Goal: Task Accomplishment & Management: Manage account settings

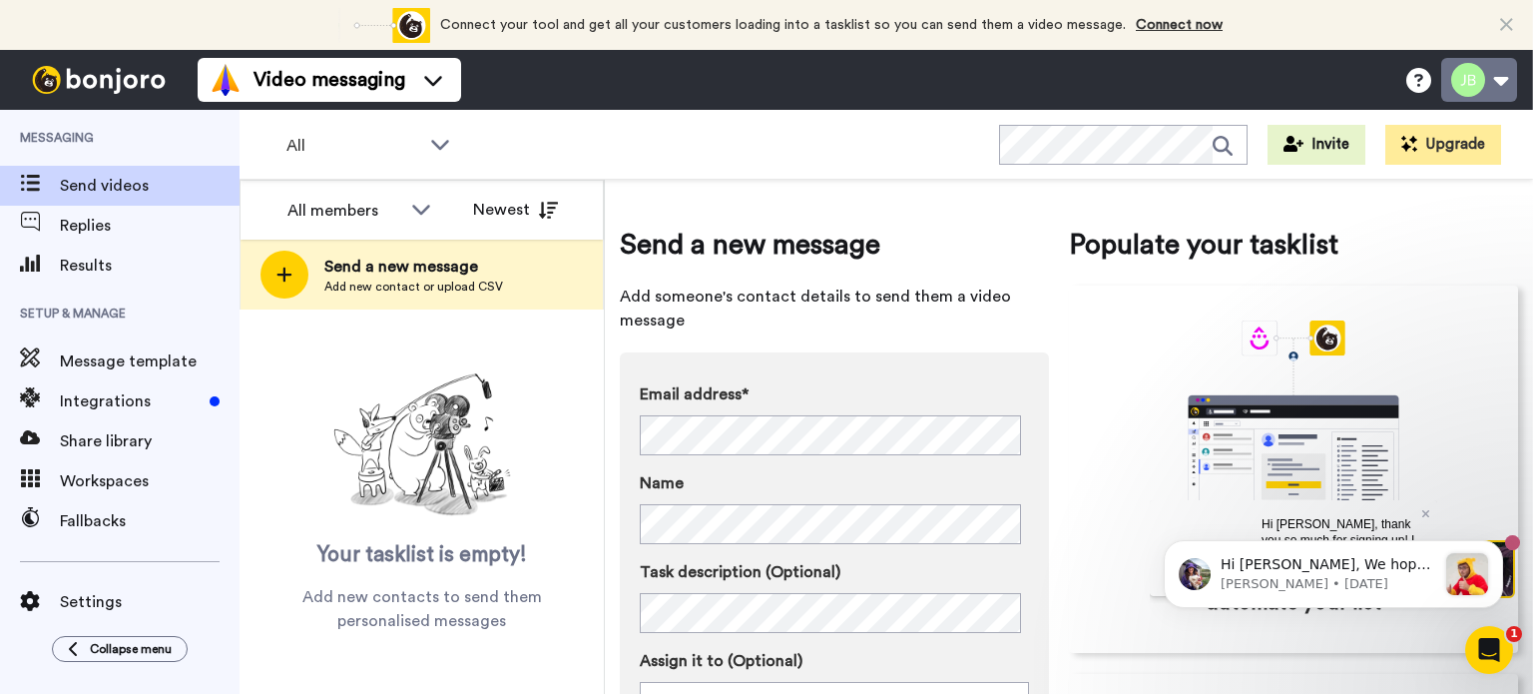
click at [1505, 89] on button at bounding box center [1480, 80] width 76 height 44
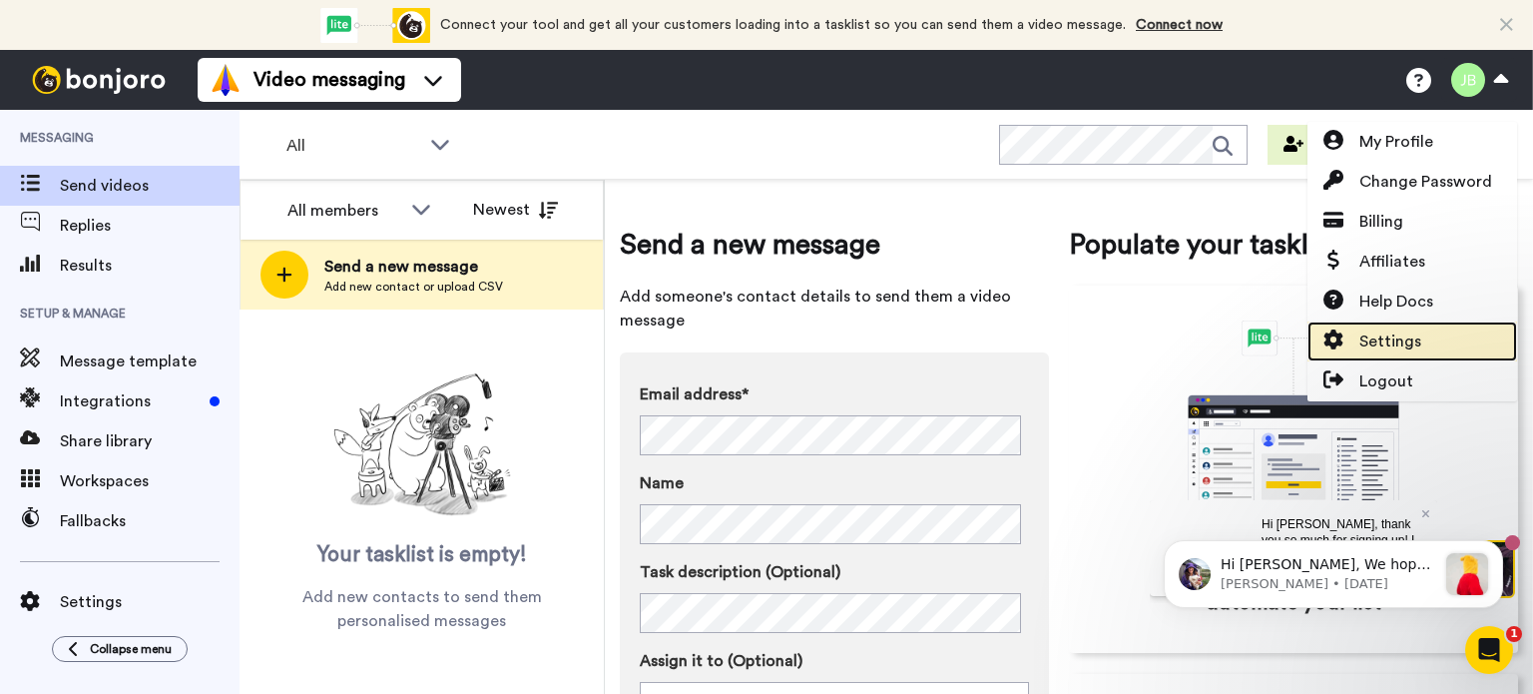
click at [1331, 340] on icon at bounding box center [1334, 339] width 20 height 20
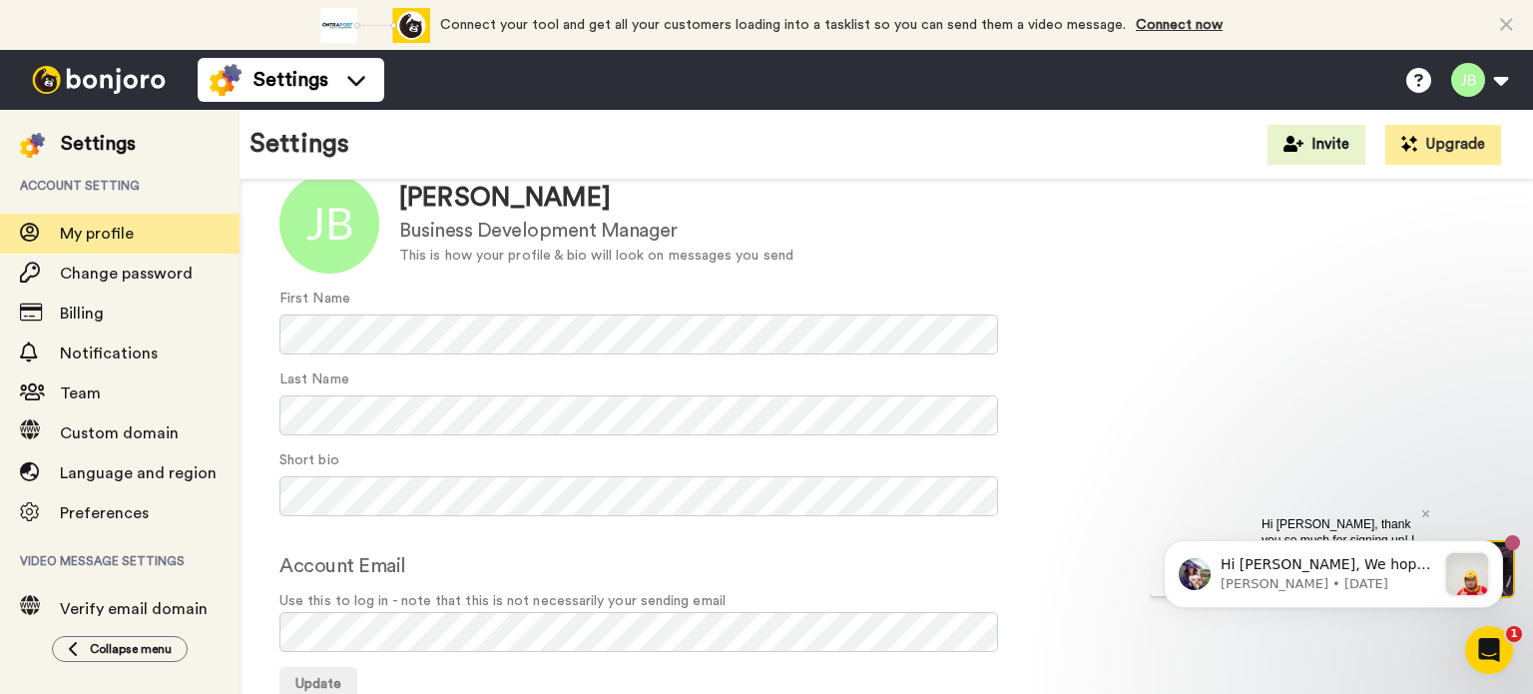
click at [1062, 362] on form "Update [PERSON_NAME] Business Development Manager This is how your profile & bi…" at bounding box center [887, 438] width 1214 height 529
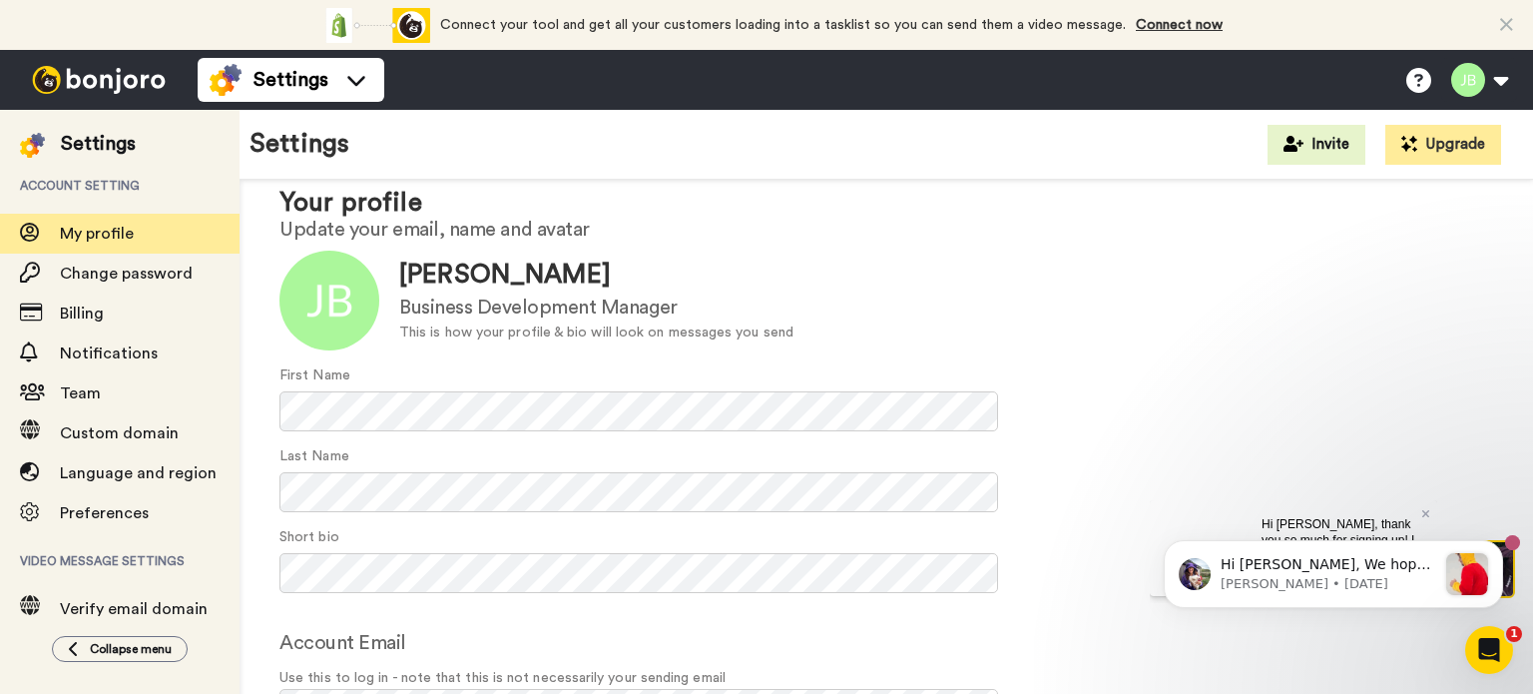
scroll to position [128, 0]
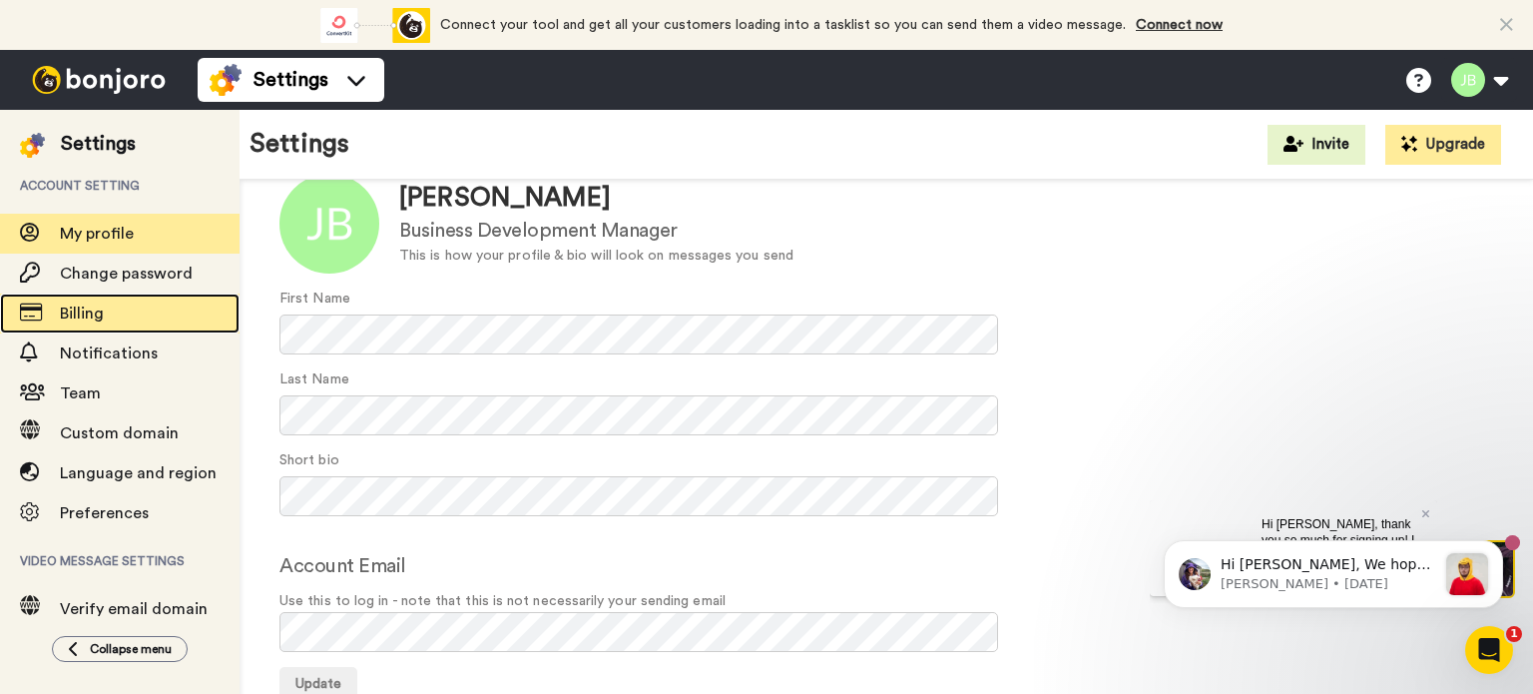
click at [120, 314] on span "Billing" at bounding box center [150, 313] width 180 height 24
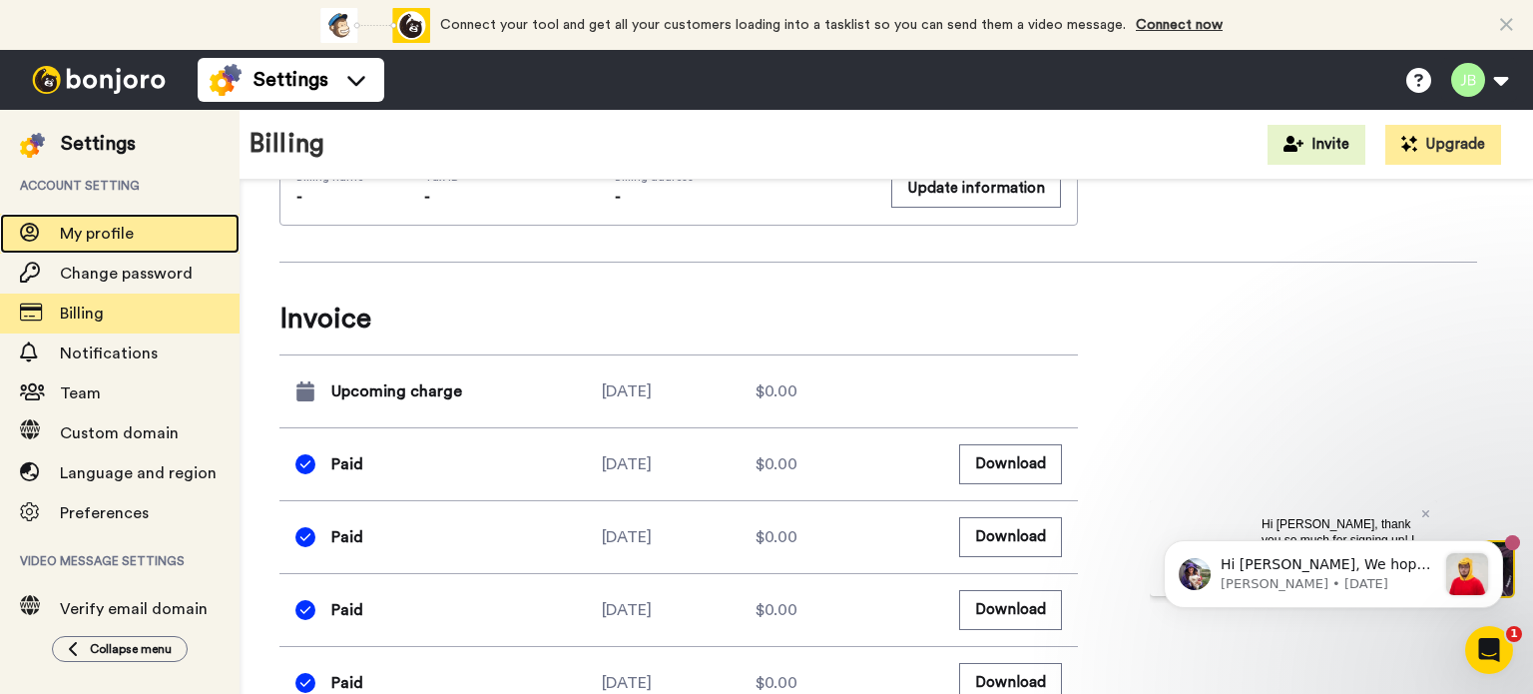
click at [131, 226] on span "My profile" at bounding box center [97, 234] width 74 height 16
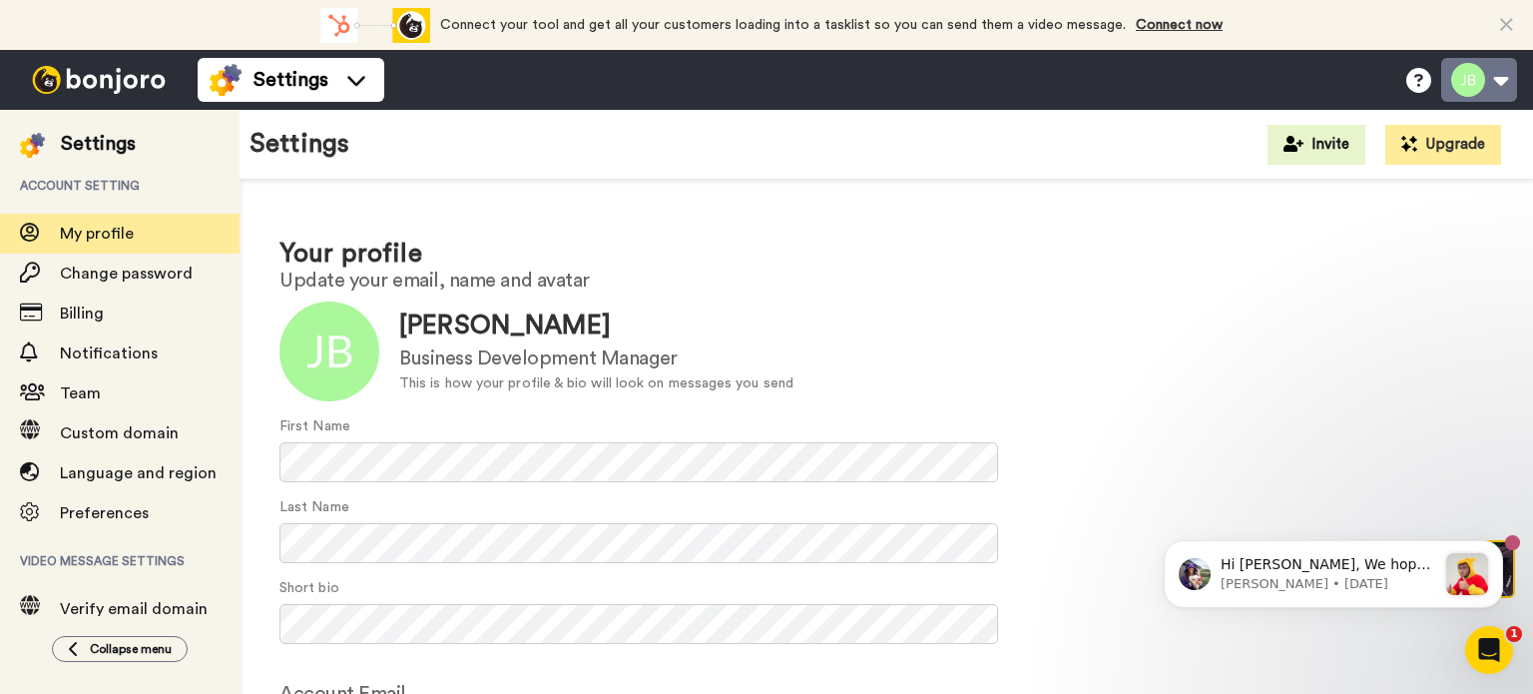
click at [1494, 84] on button at bounding box center [1480, 80] width 76 height 44
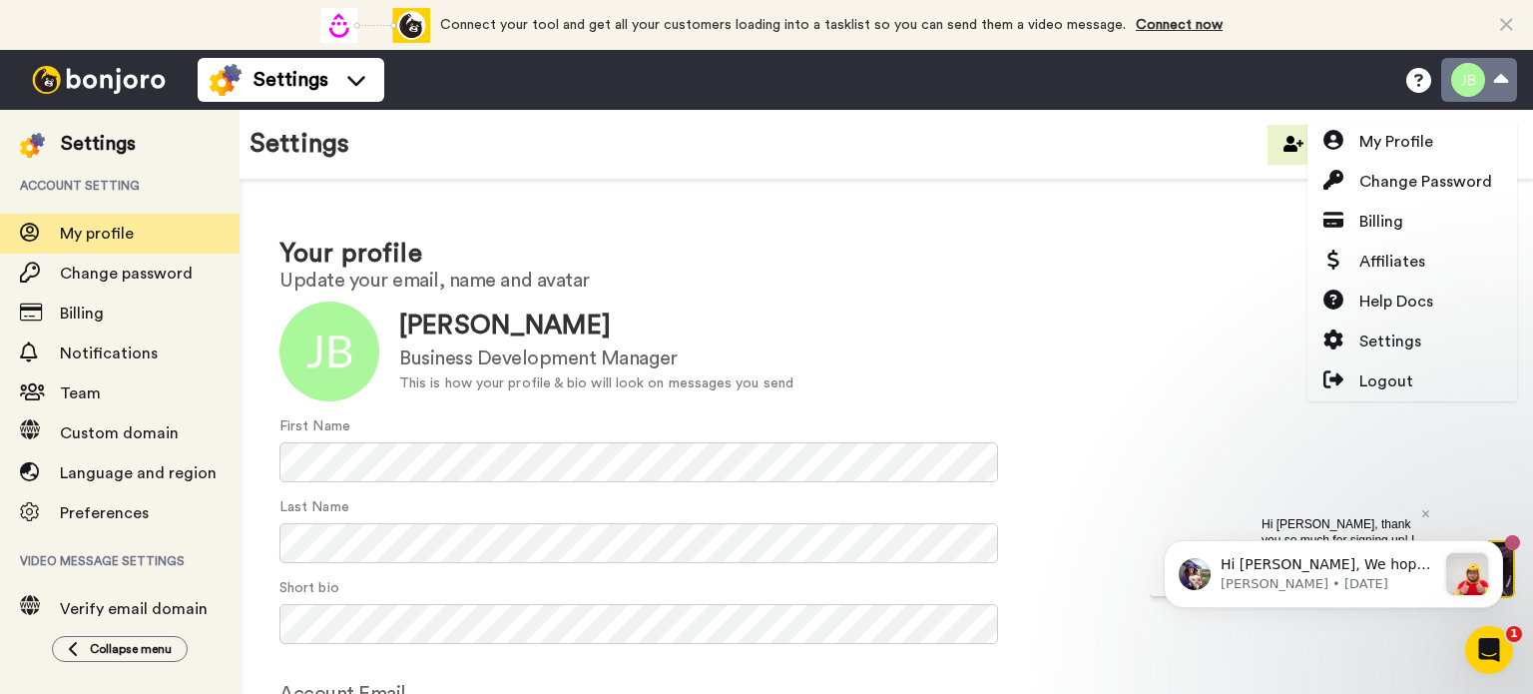
click at [1494, 84] on button at bounding box center [1480, 80] width 76 height 44
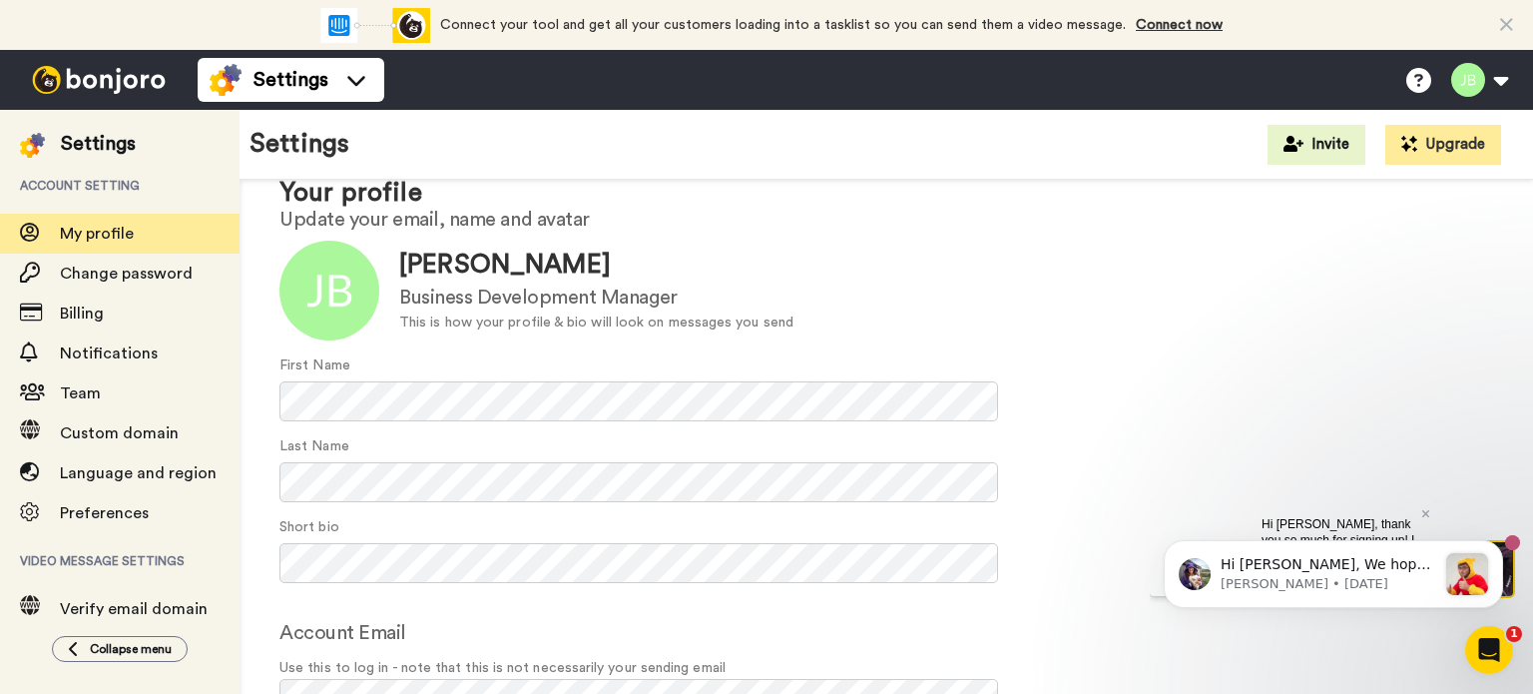
scroll to position [128, 0]
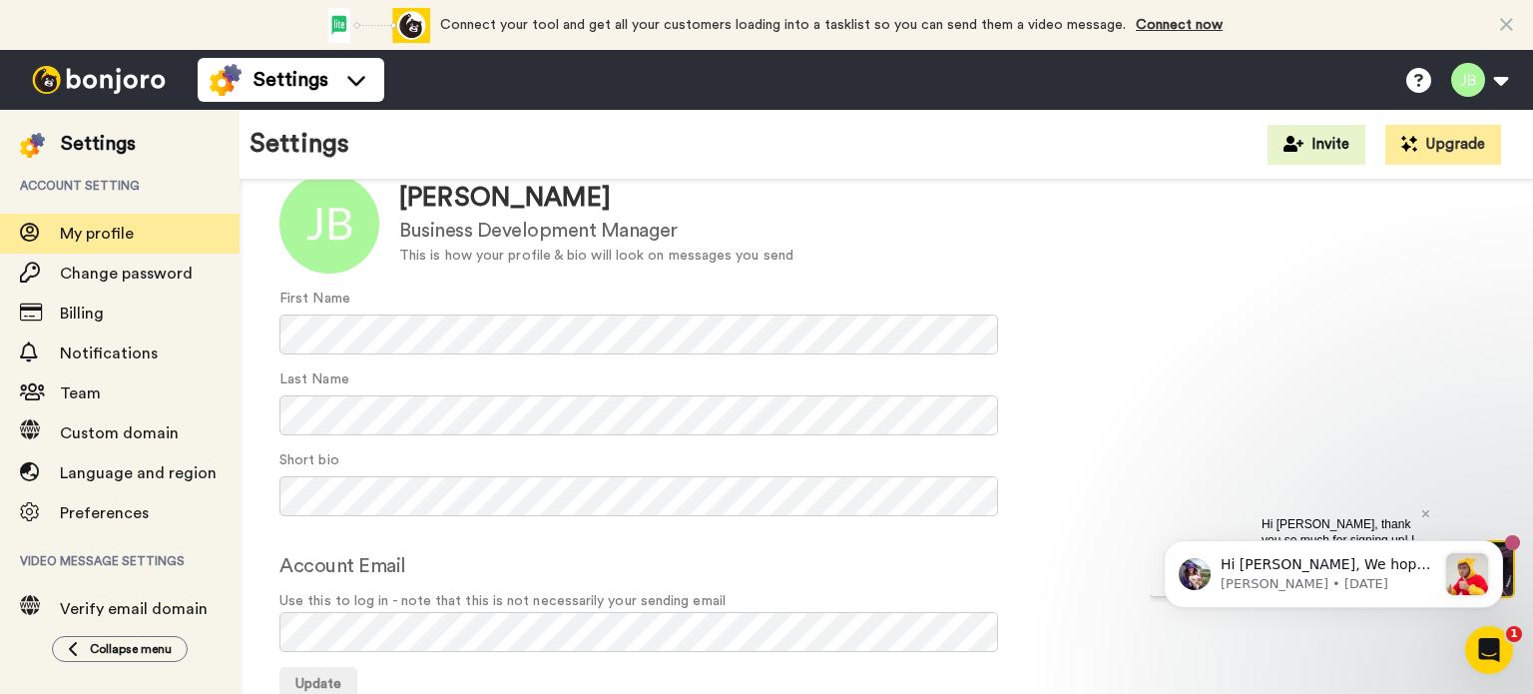
click at [486, 653] on form "Update [PERSON_NAME] Business Development Manager This is how your profile & bi…" at bounding box center [887, 438] width 1214 height 529
click at [327, 677] on span "Update" at bounding box center [318, 684] width 46 height 14
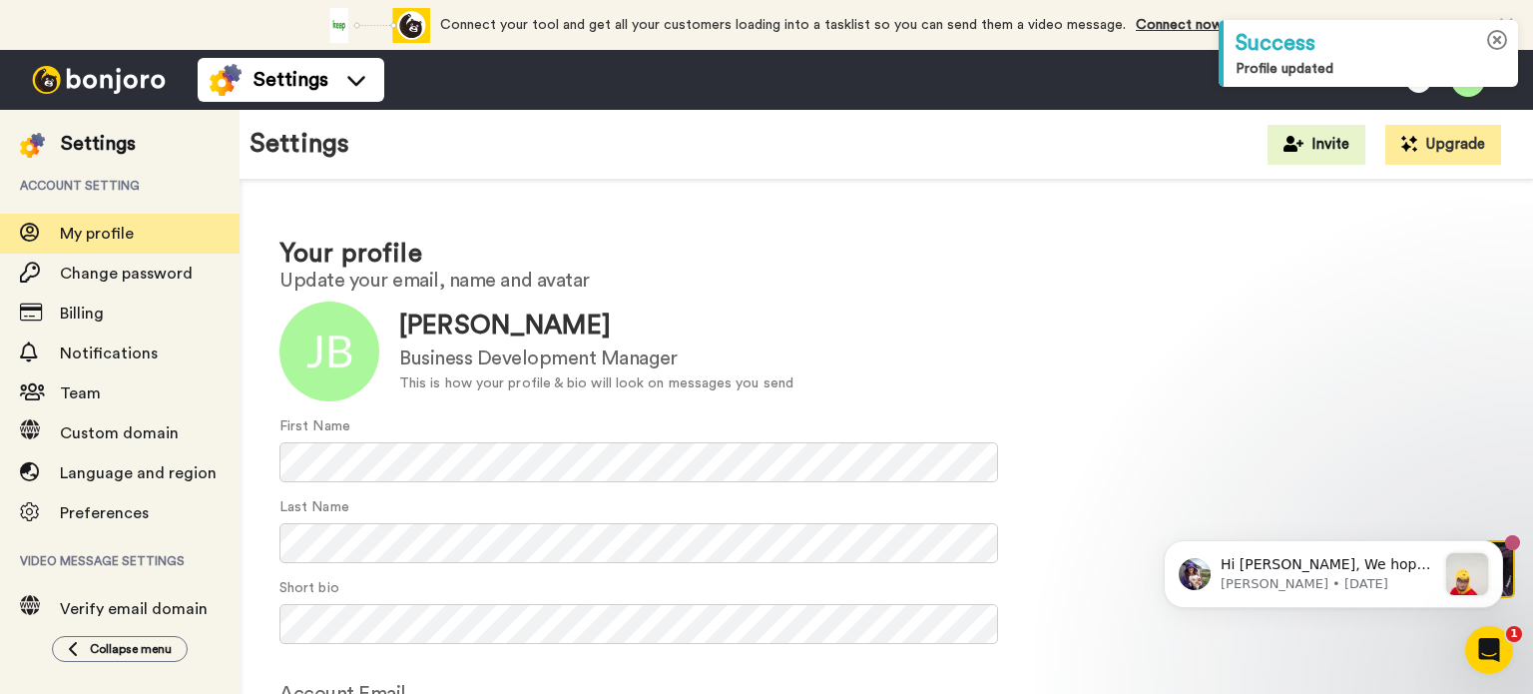
click at [1487, 31] on icon at bounding box center [1497, 40] width 21 height 21
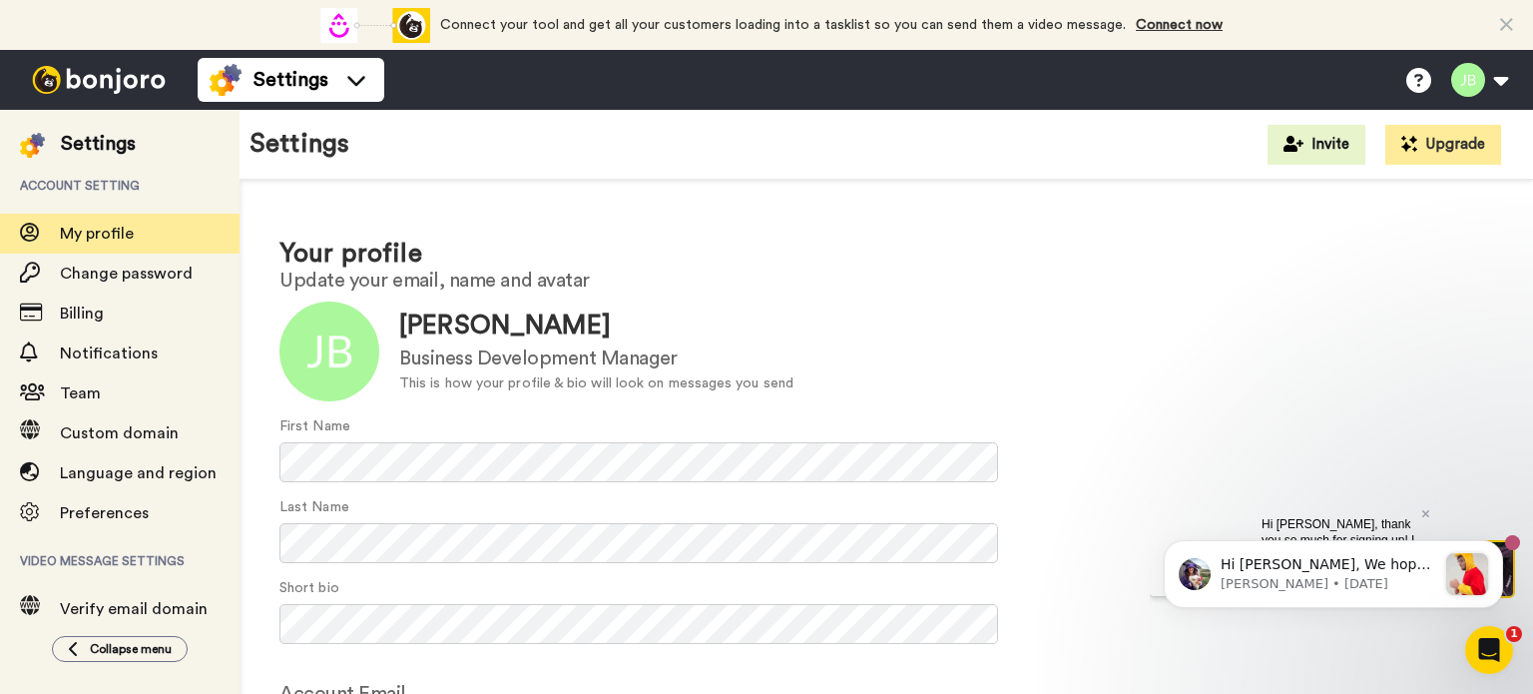
click at [108, 151] on div "Settings" at bounding box center [98, 144] width 75 height 28
click at [112, 99] on div at bounding box center [99, 80] width 198 height 60
click at [1492, 541] on icon "Dismiss notification" at bounding box center [1497, 546] width 11 height 11
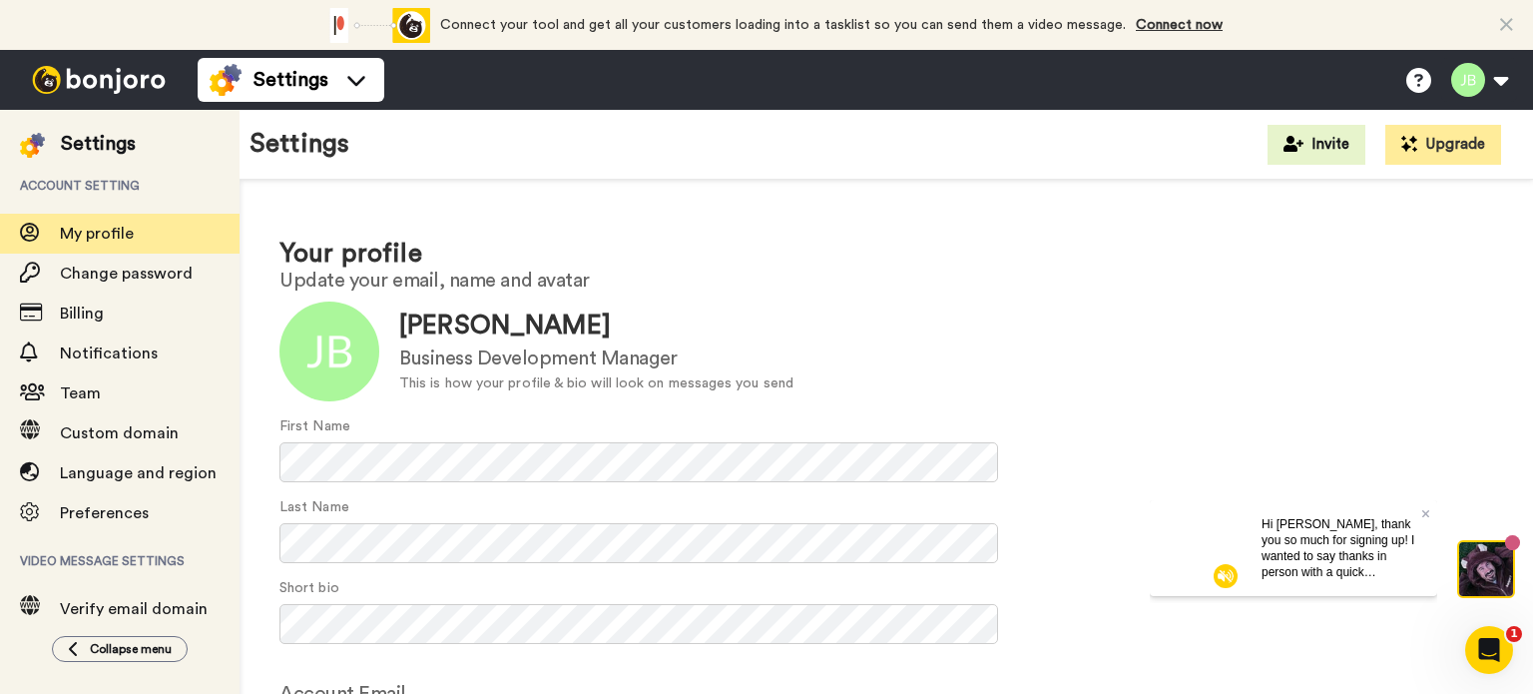
click at [106, 62] on div at bounding box center [99, 80] width 198 height 60
click at [112, 84] on img at bounding box center [99, 80] width 150 height 28
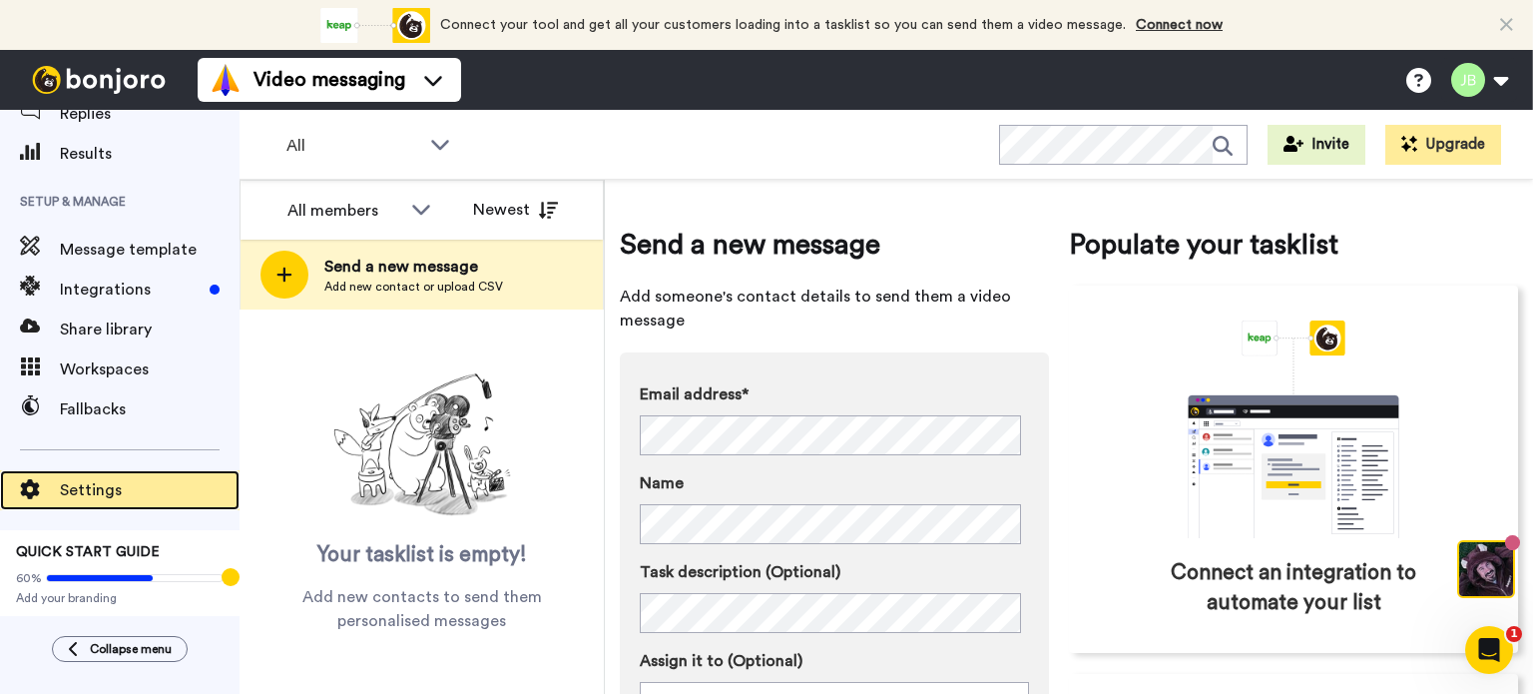
click at [104, 495] on span "Settings" at bounding box center [150, 490] width 180 height 24
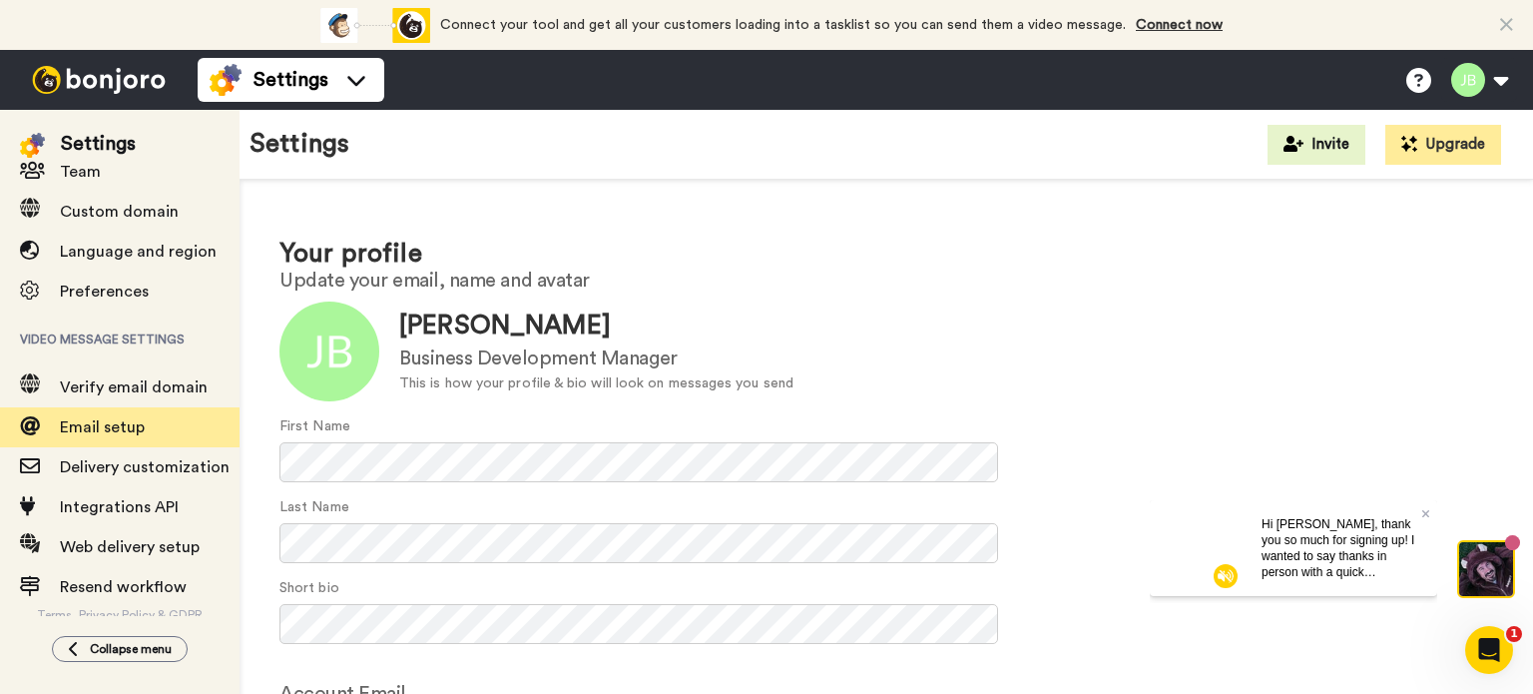
scroll to position [228, 0]
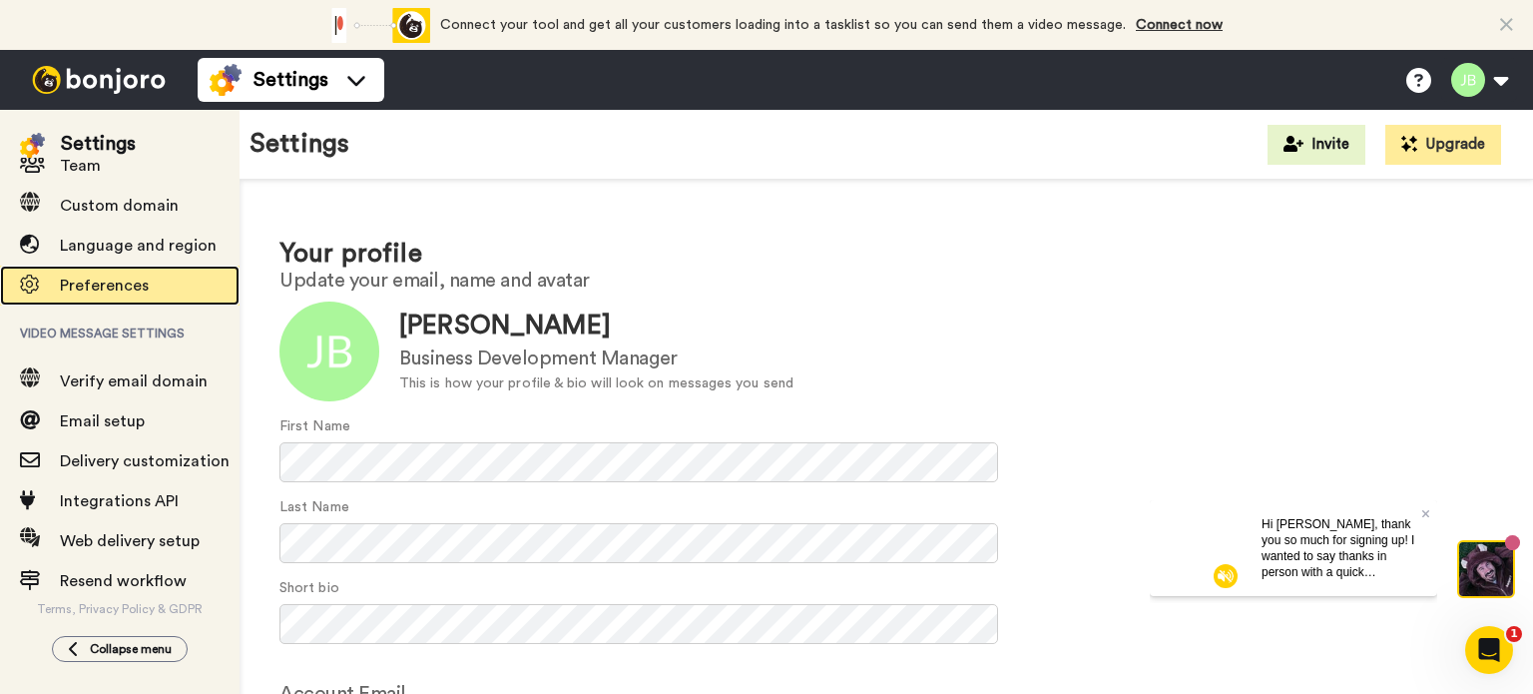
click at [160, 302] on div "Preferences" at bounding box center [120, 286] width 240 height 40
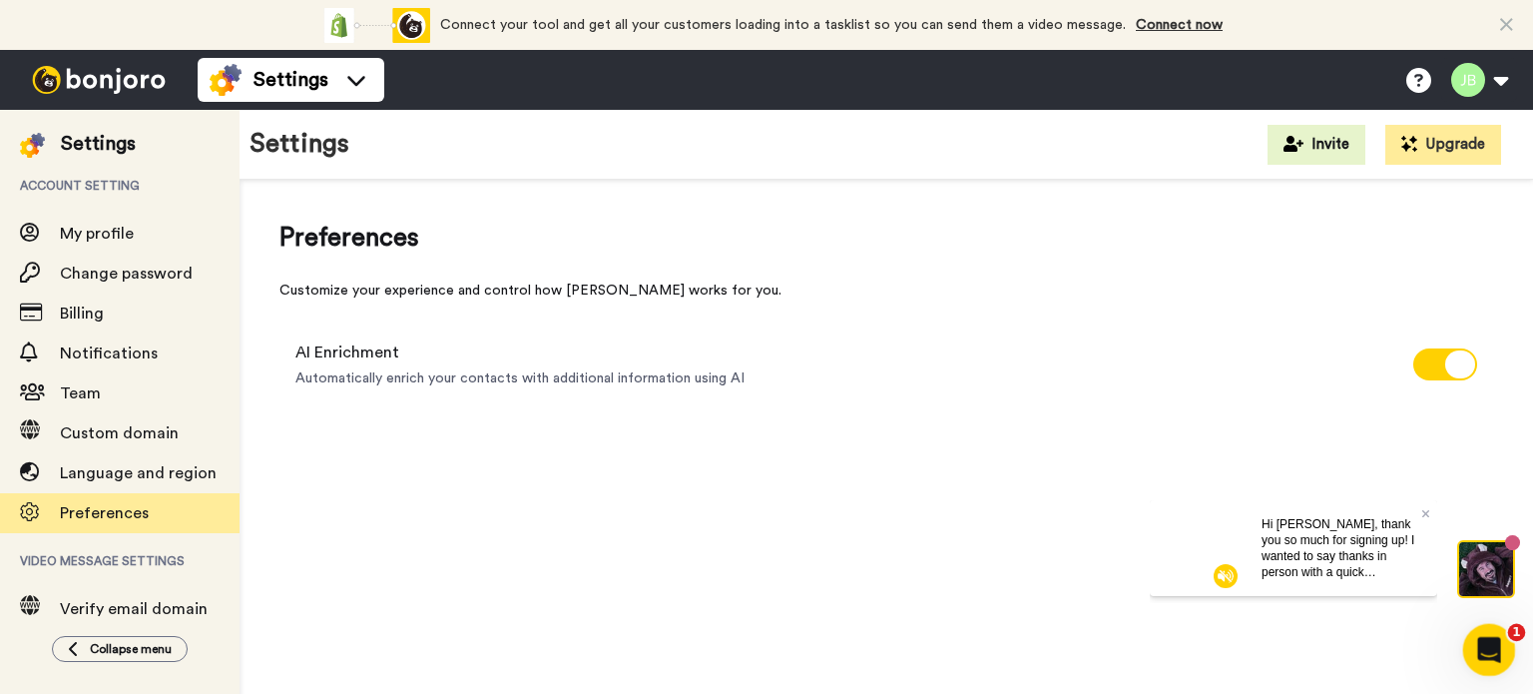
click at [1486, 657] on icon "Open Intercom Messenger" at bounding box center [1486, 647] width 33 height 33
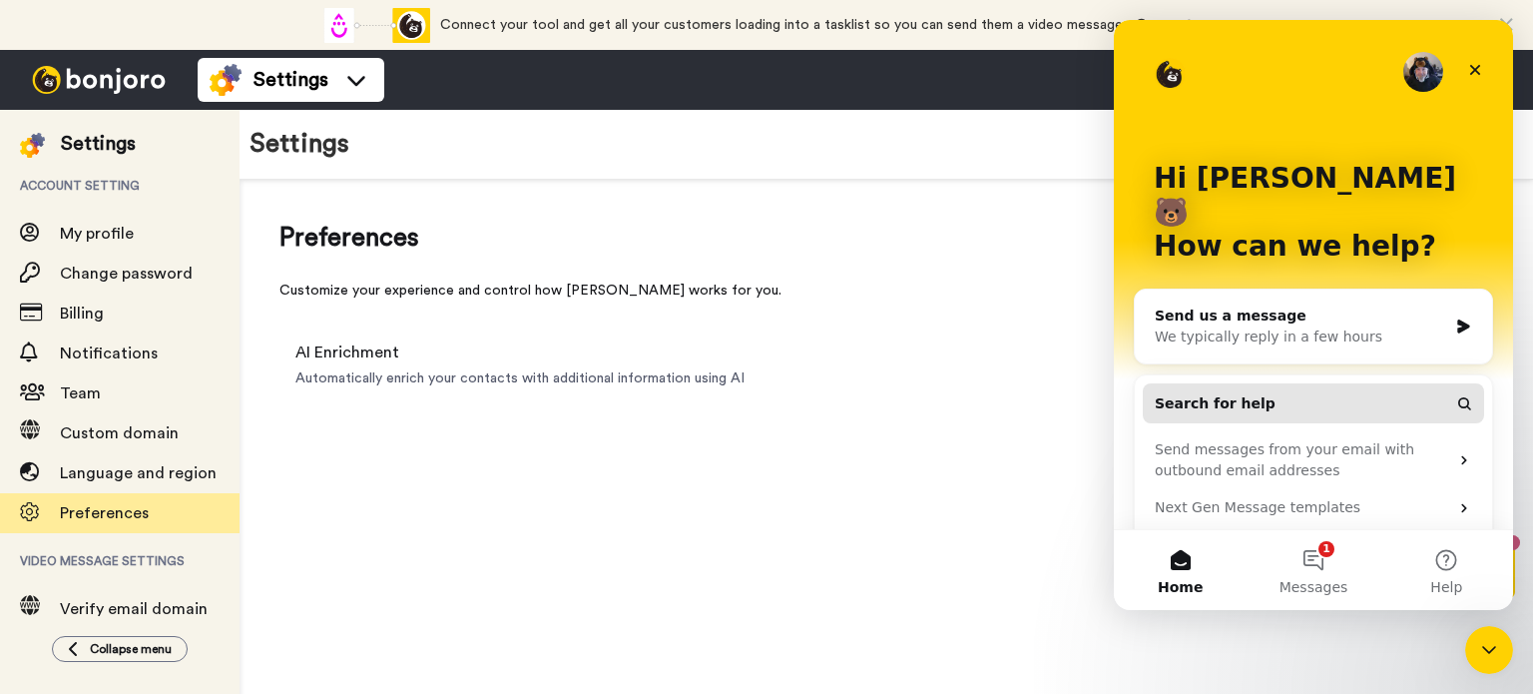
click at [1242, 393] on span "Search for help" at bounding box center [1215, 403] width 121 height 21
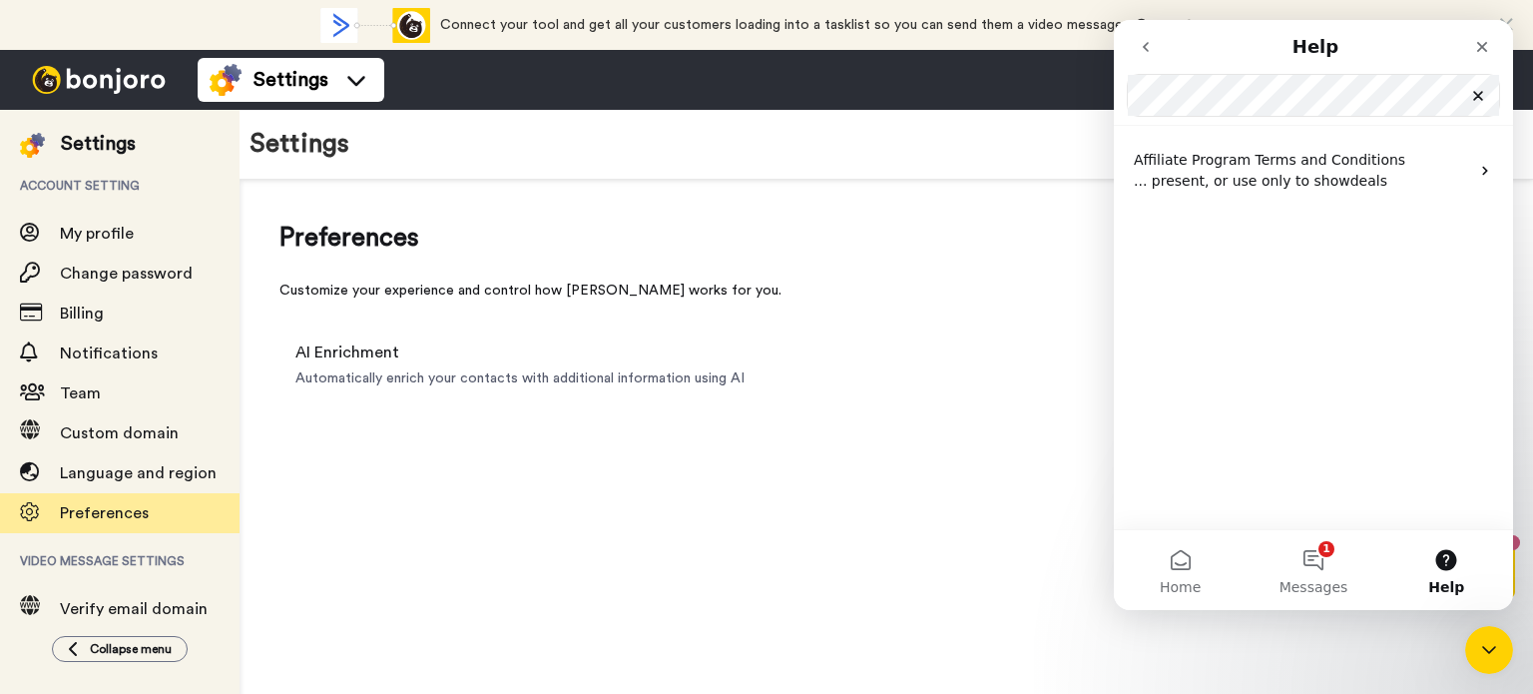
click at [1005, 270] on div "Preferences Customize your experience and control how Bonjoro works for you. AI…" at bounding box center [887, 312] width 1214 height 185
click at [1028, 564] on div "Preferences Customize your experience and control how Bonjoro works for you. AI…" at bounding box center [887, 468] width 1294 height 576
click at [1480, 51] on icon "Close" at bounding box center [1482, 47] width 16 height 16
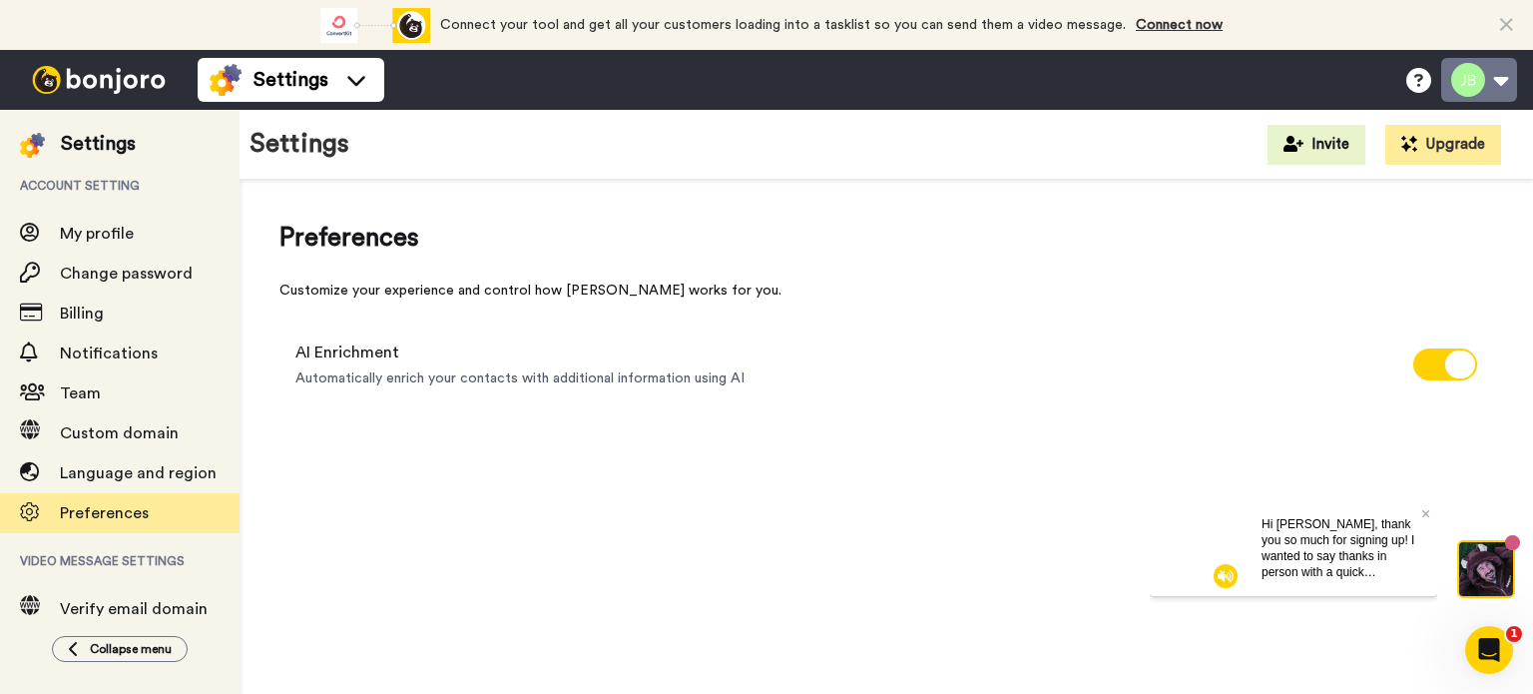
click at [1469, 79] on button at bounding box center [1480, 80] width 76 height 44
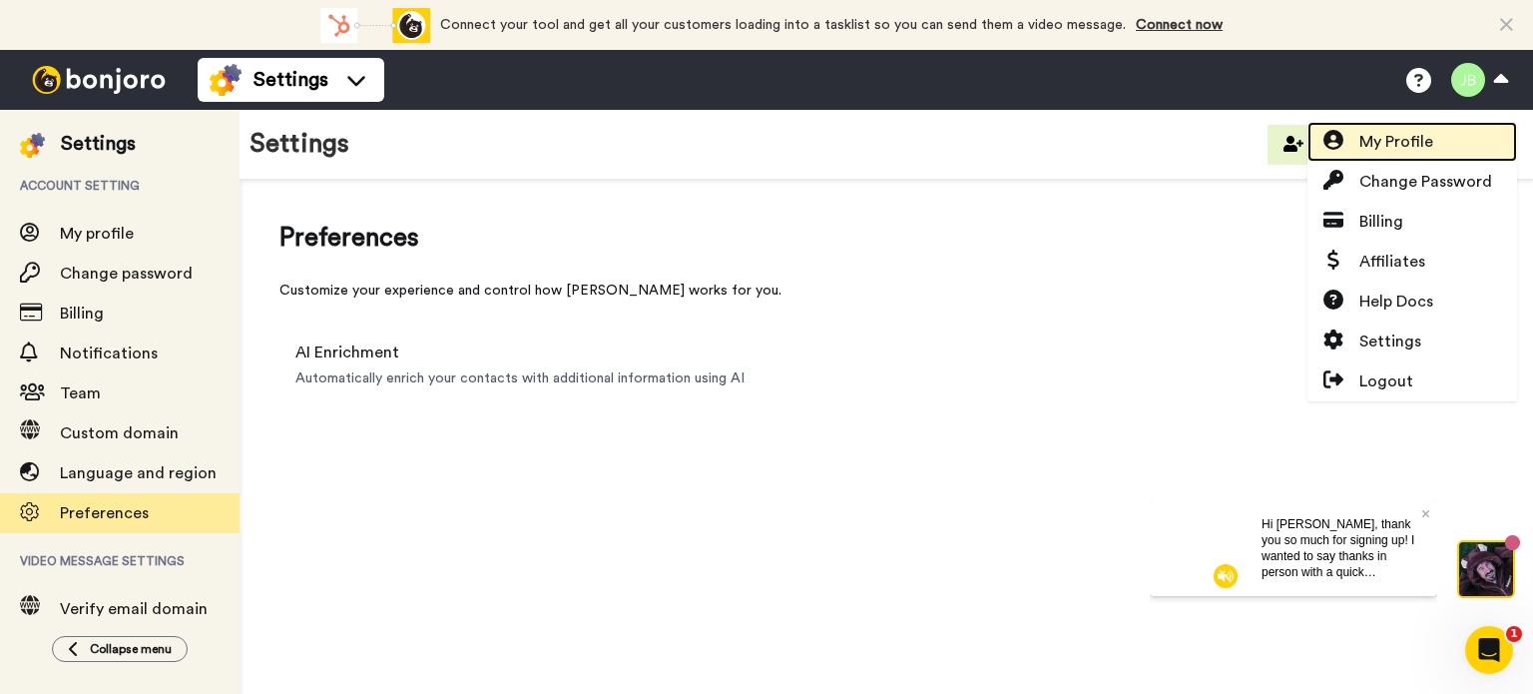
click at [1432, 139] on span "My Profile" at bounding box center [1397, 142] width 74 height 24
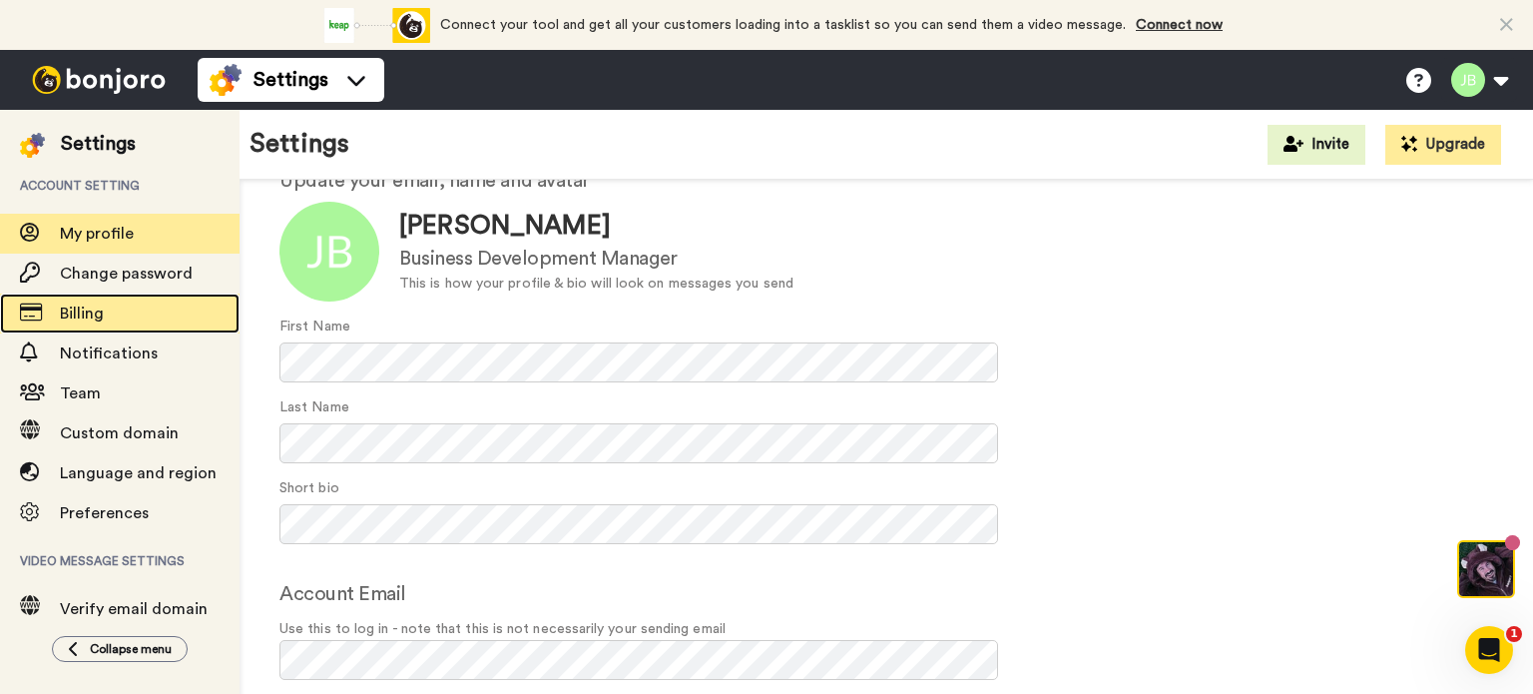
click at [116, 318] on span "Billing" at bounding box center [150, 313] width 180 height 24
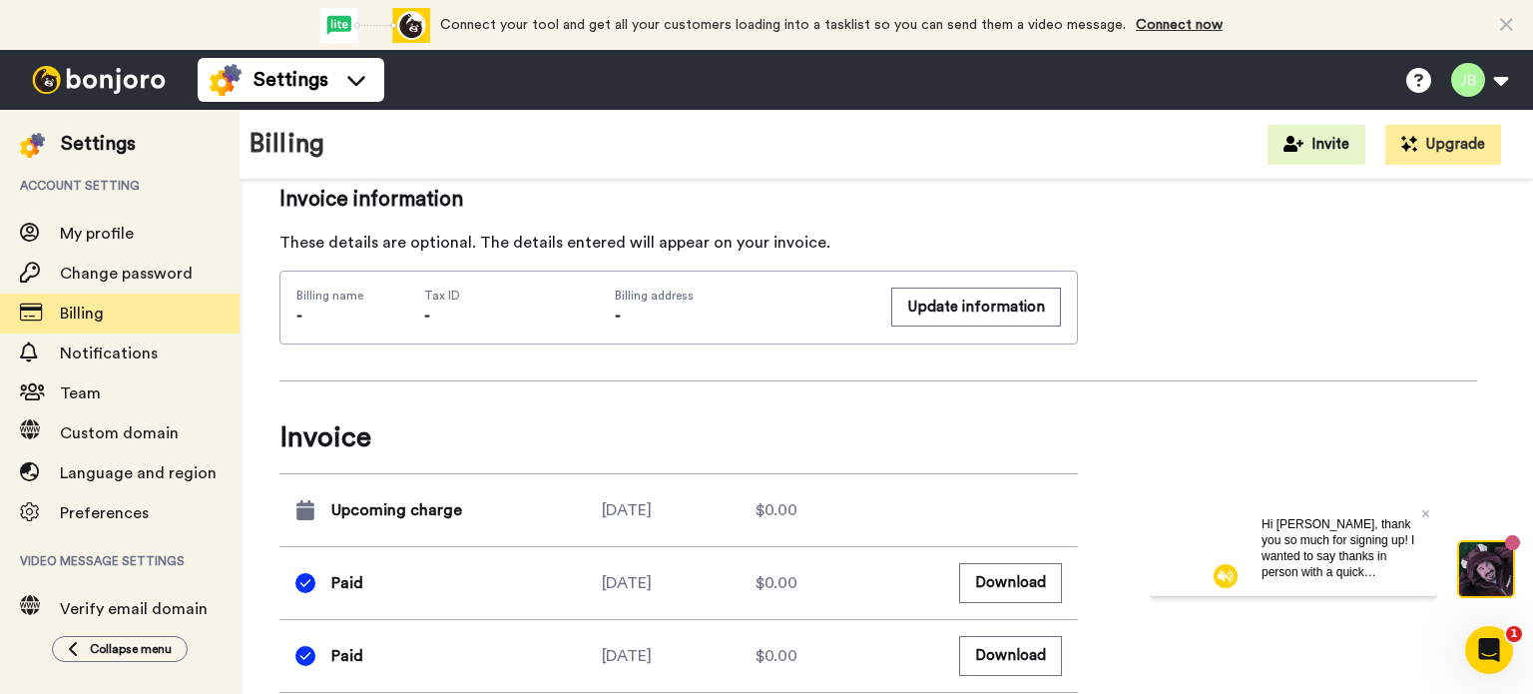
scroll to position [779, 0]
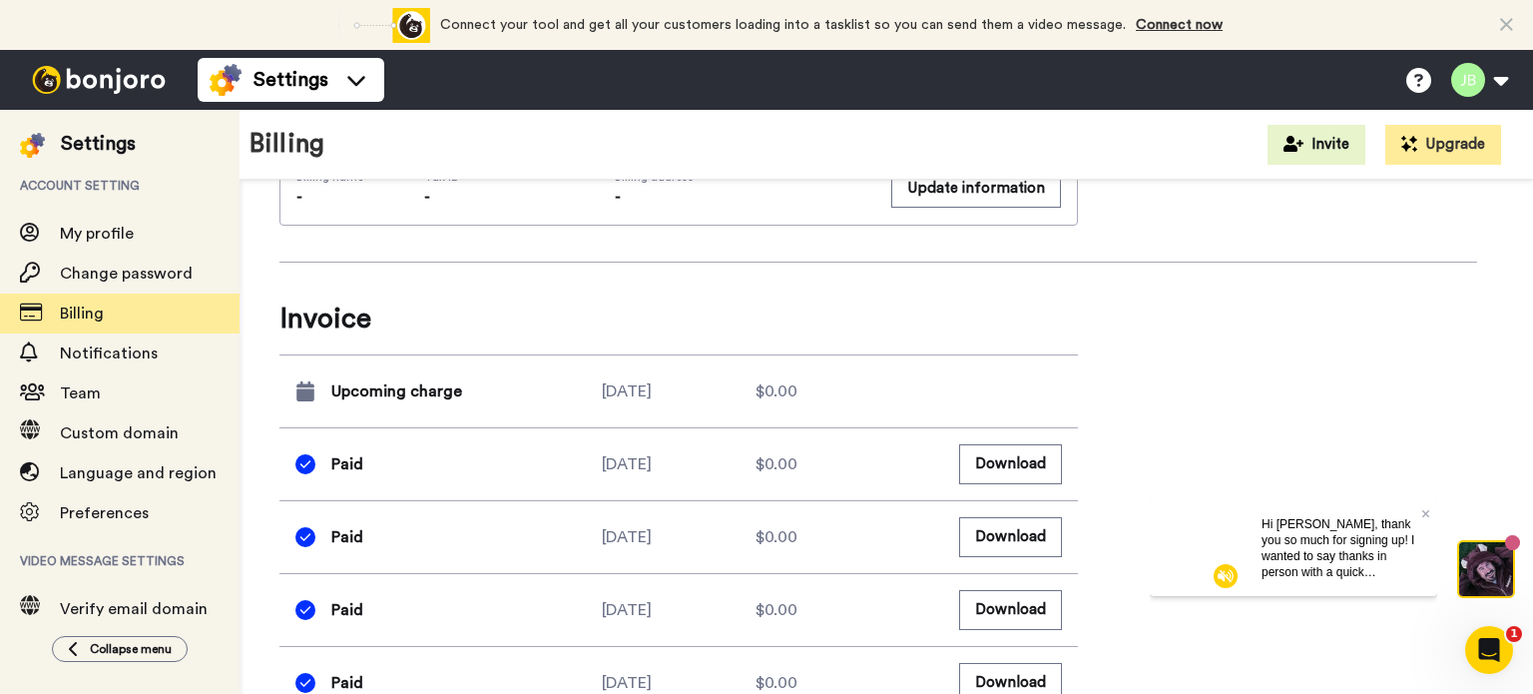
click at [1137, 373] on div "Billing summary See all inclusions Product Video Messaging Free (Monthly) Usage…" at bounding box center [879, 80] width 1198 height 1279
click at [1427, 510] on icon at bounding box center [1426, 513] width 8 height 8
click at [796, 459] on span "$0.00" at bounding box center [777, 464] width 42 height 24
click at [783, 459] on span "$0.00" at bounding box center [777, 464] width 42 height 24
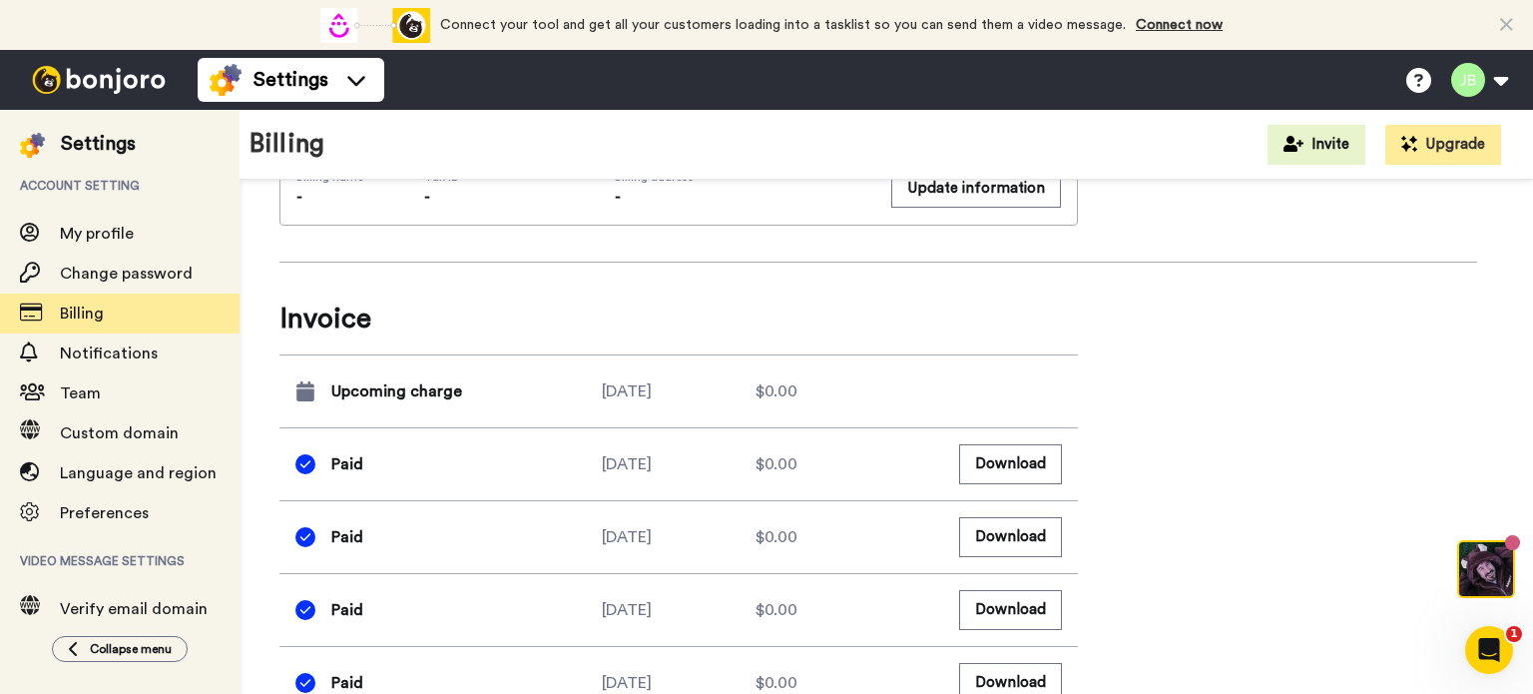
click at [1172, 434] on div "Billing summary See all inclusions Product Video Messaging Free (Monthly) Usage…" at bounding box center [879, 80] width 1198 height 1279
click at [1013, 311] on span "Invoice" at bounding box center [679, 318] width 799 height 40
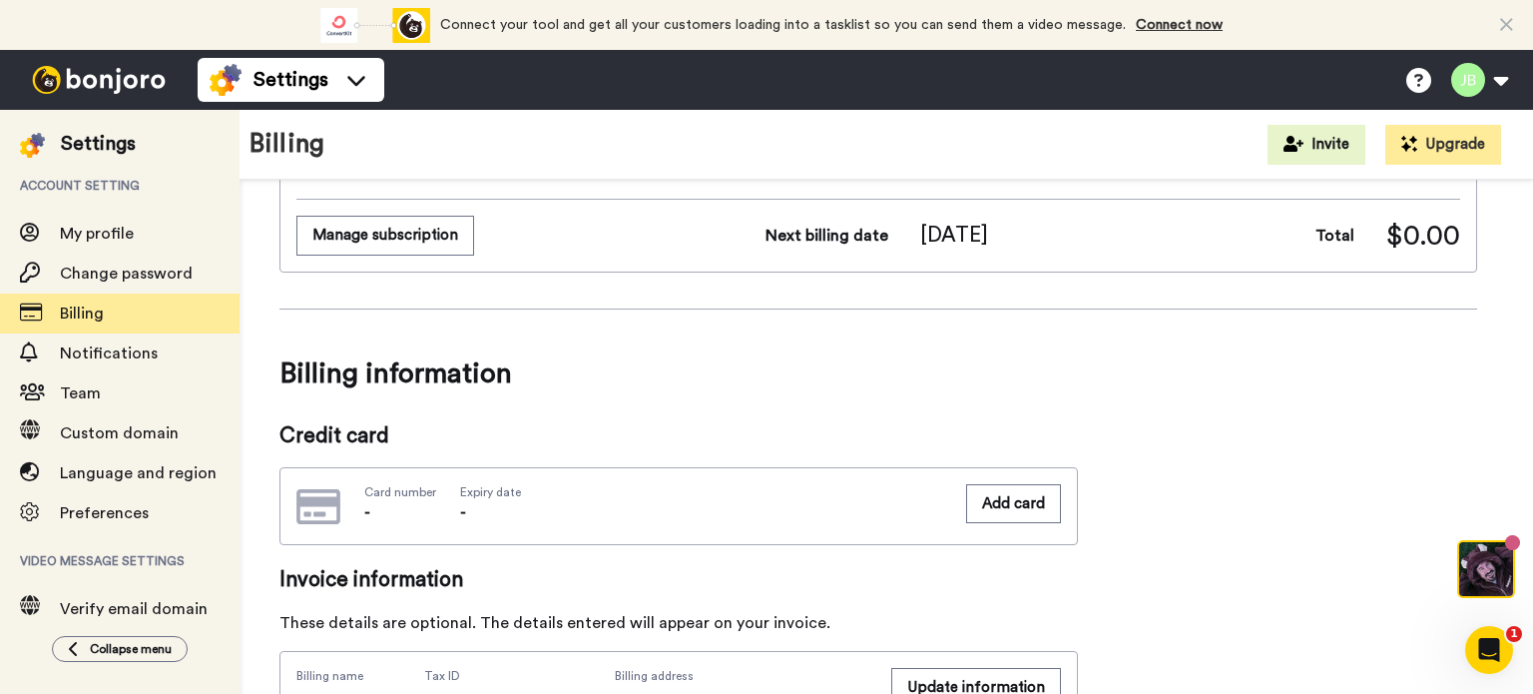
scroll to position [0, 0]
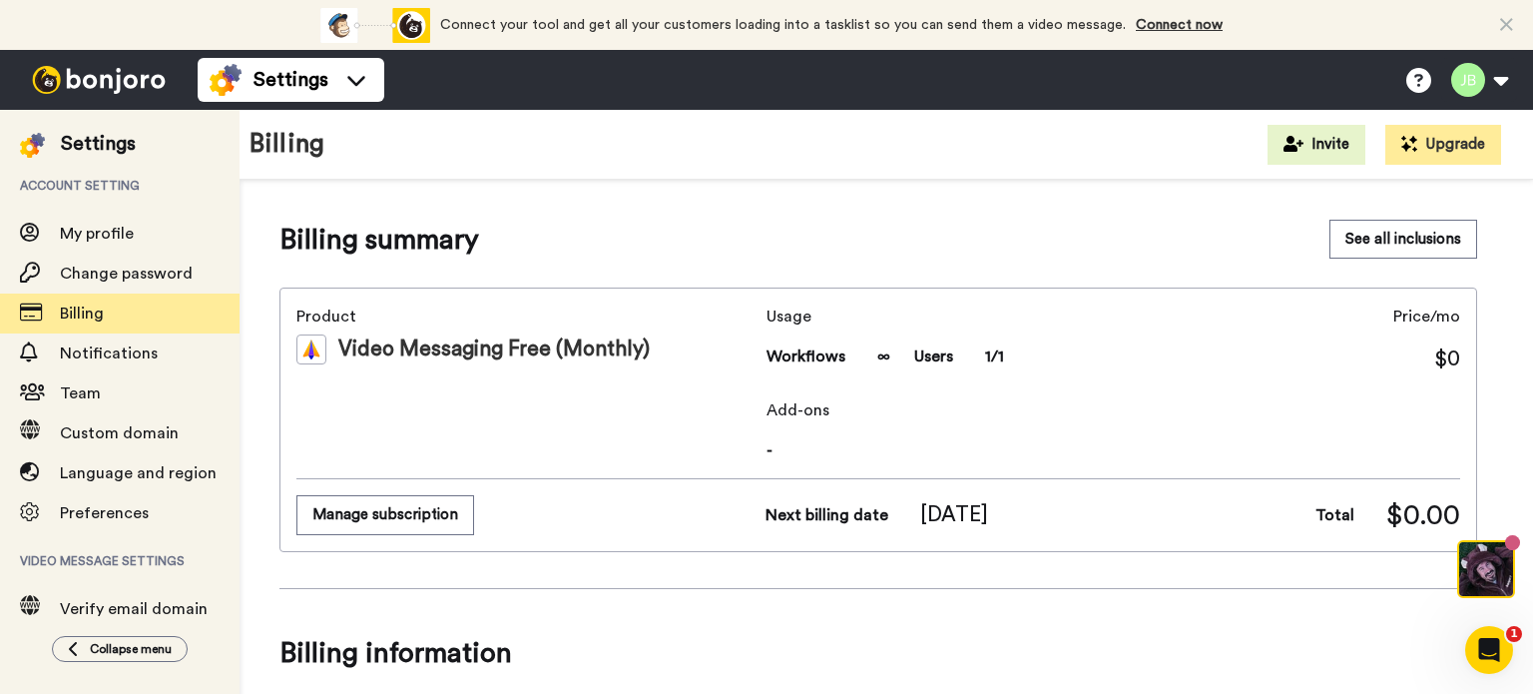
drag, startPoint x: 546, startPoint y: 65, endPoint x: 815, endPoint y: 92, distance: 269.9
click at [546, 65] on div "Settings Help docs Settings" at bounding box center [866, 80] width 1336 height 60
